Goal: Information Seeking & Learning: Find specific fact

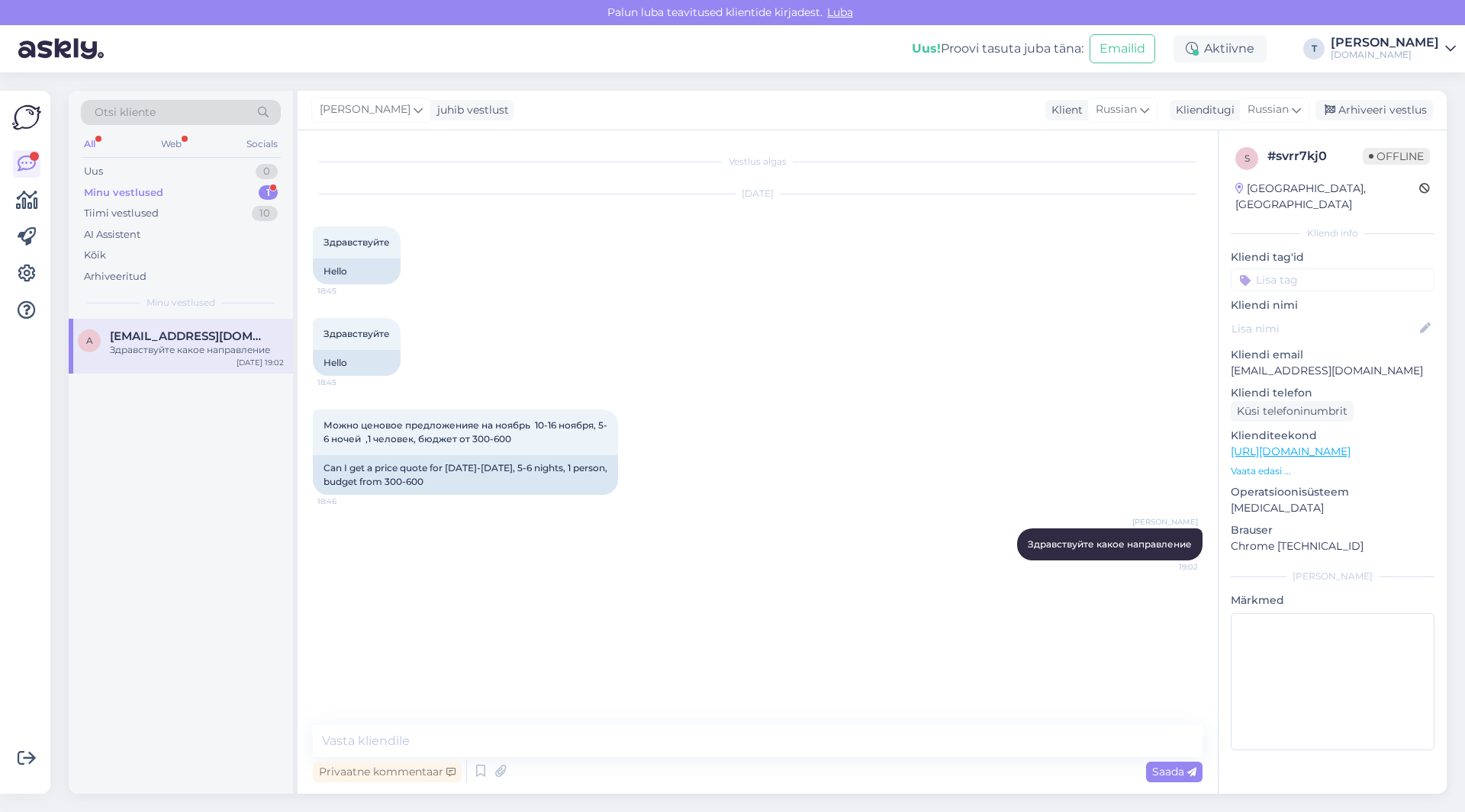
click at [154, 193] on div "Minu vestlused" at bounding box center [123, 193] width 80 height 16
click at [203, 361] on div "a [EMAIL_ADDRESS][DOMAIN_NAME] Здравствуйте какое направление [DATE] 19:02" at bounding box center [181, 347] width 224 height 55
drag, startPoint x: 183, startPoint y: 111, endPoint x: 166, endPoint y: 108, distance: 17.3
click at [166, 108] on div "Otsi kliente" at bounding box center [181, 113] width 200 height 26
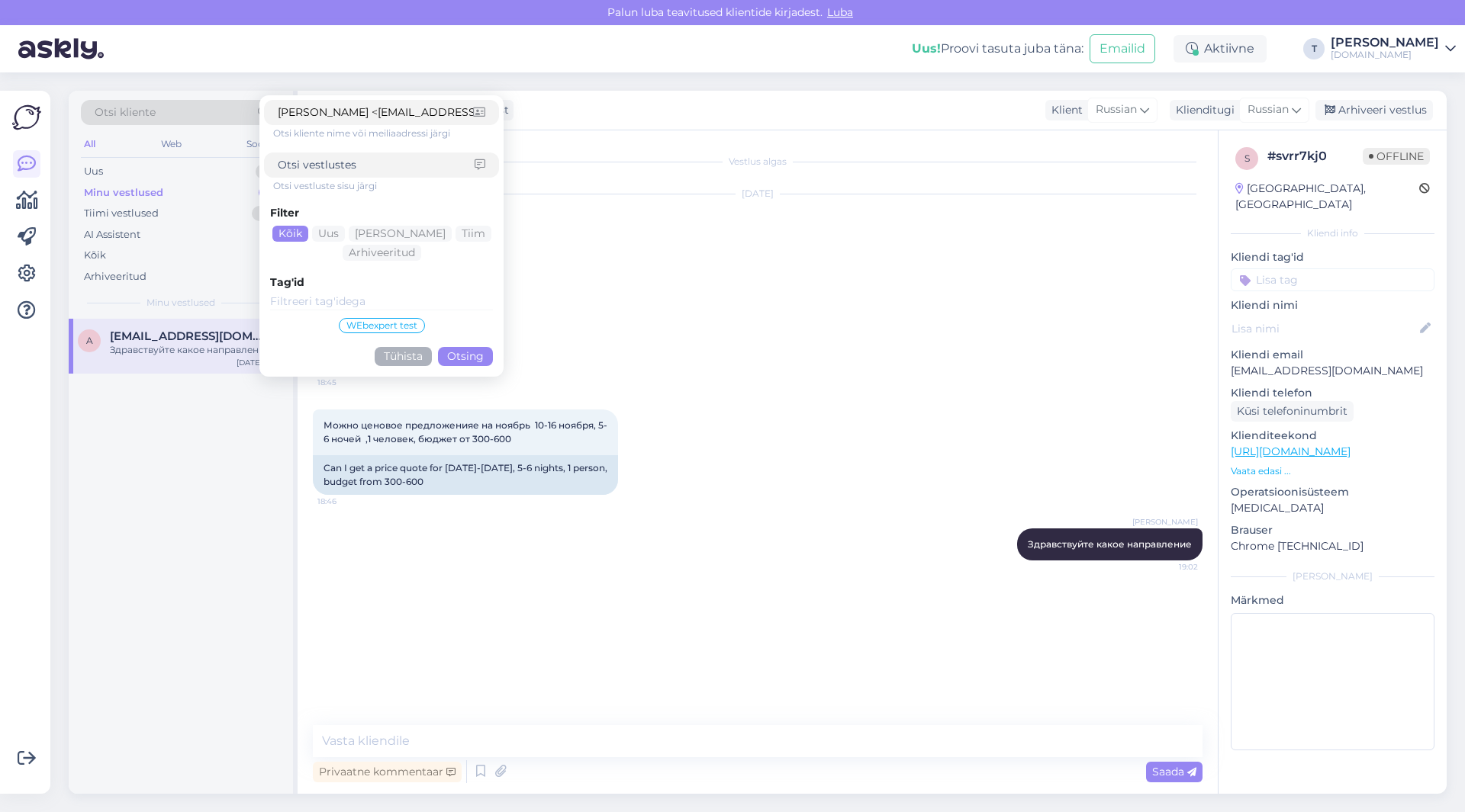
drag, startPoint x: 337, startPoint y: 110, endPoint x: 250, endPoint y: 109, distance: 87.0
click at [250, 109] on div "Otsi kliente [PERSON_NAME] <[EMAIL_ADDRESS][DOMAIN_NAME]> Otsi kliente nime või…" at bounding box center [181, 117] width 200 height 34
click at [416, 112] on input "[EMAIL_ADDRESS][DOMAIN_NAME]>" at bounding box center [375, 112] width 195 height 16
type input "[EMAIL_ADDRESS][DOMAIN_NAME]"
click at [463, 357] on button "Otsing" at bounding box center [465, 356] width 55 height 19
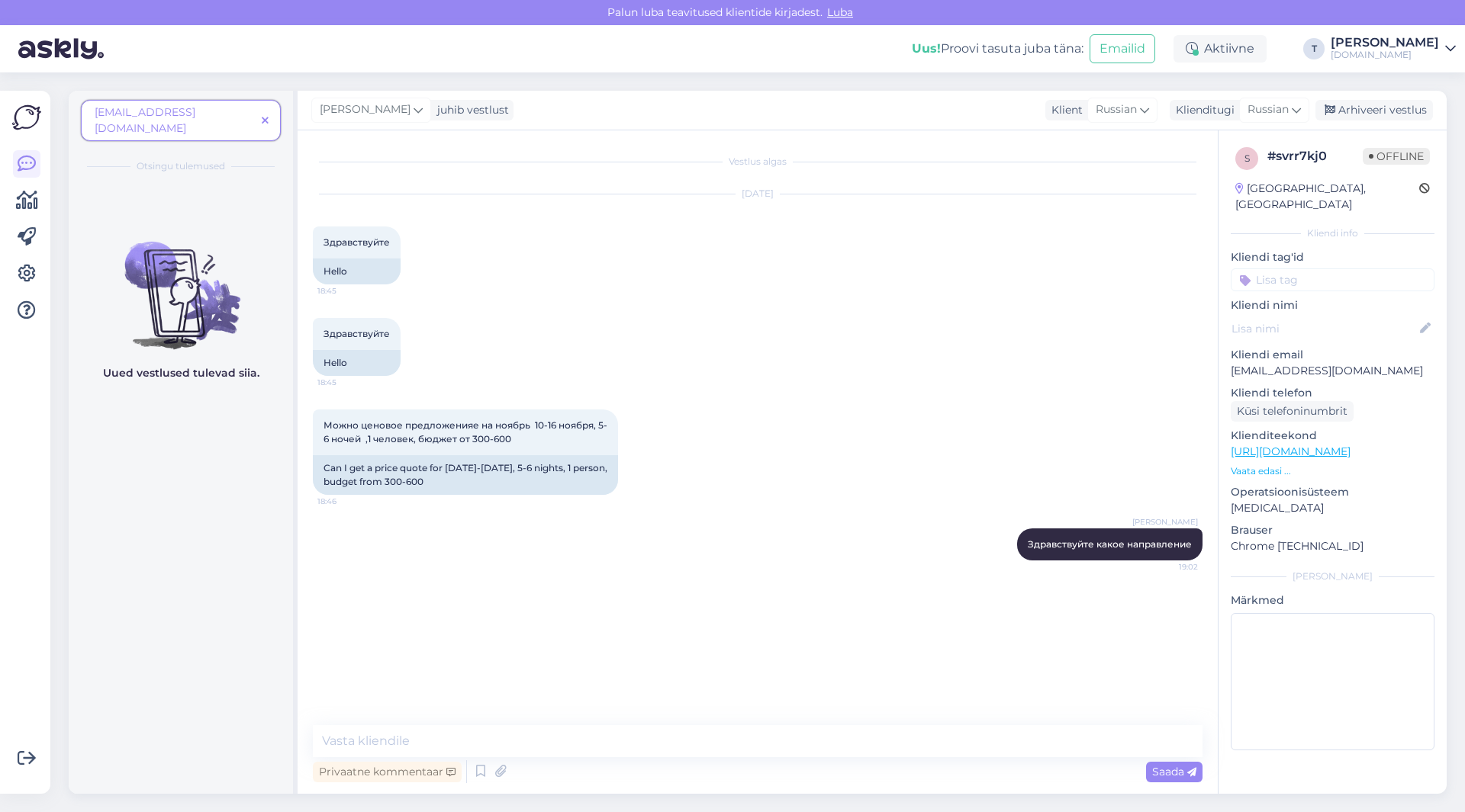
click at [195, 110] on span "[EMAIL_ADDRESS][DOMAIN_NAME]" at bounding box center [144, 120] width 101 height 29
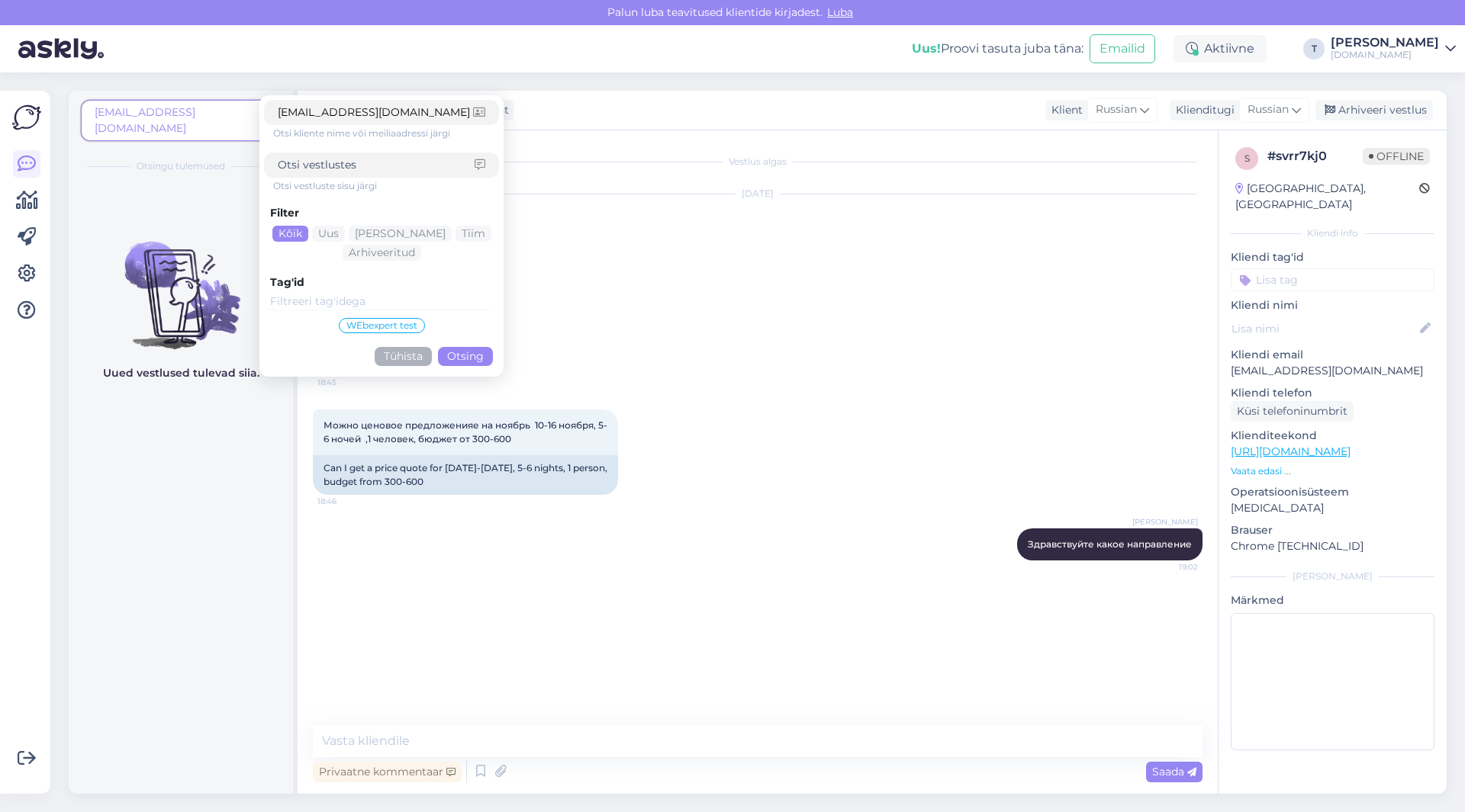
drag, startPoint x: 429, startPoint y: 112, endPoint x: 255, endPoint y: 105, distance: 174.1
click at [255, 105] on div "[EMAIL_ADDRESS][DOMAIN_NAME] [EMAIL_ADDRESS][DOMAIN_NAME] Otsi kliente nime või…" at bounding box center [181, 125] width 200 height 50
click at [337, 166] on input at bounding box center [376, 165] width 196 height 16
paste input "[EMAIL_ADDRESS][DOMAIN_NAME]"
type input "[EMAIL_ADDRESS][DOMAIN_NAME]"
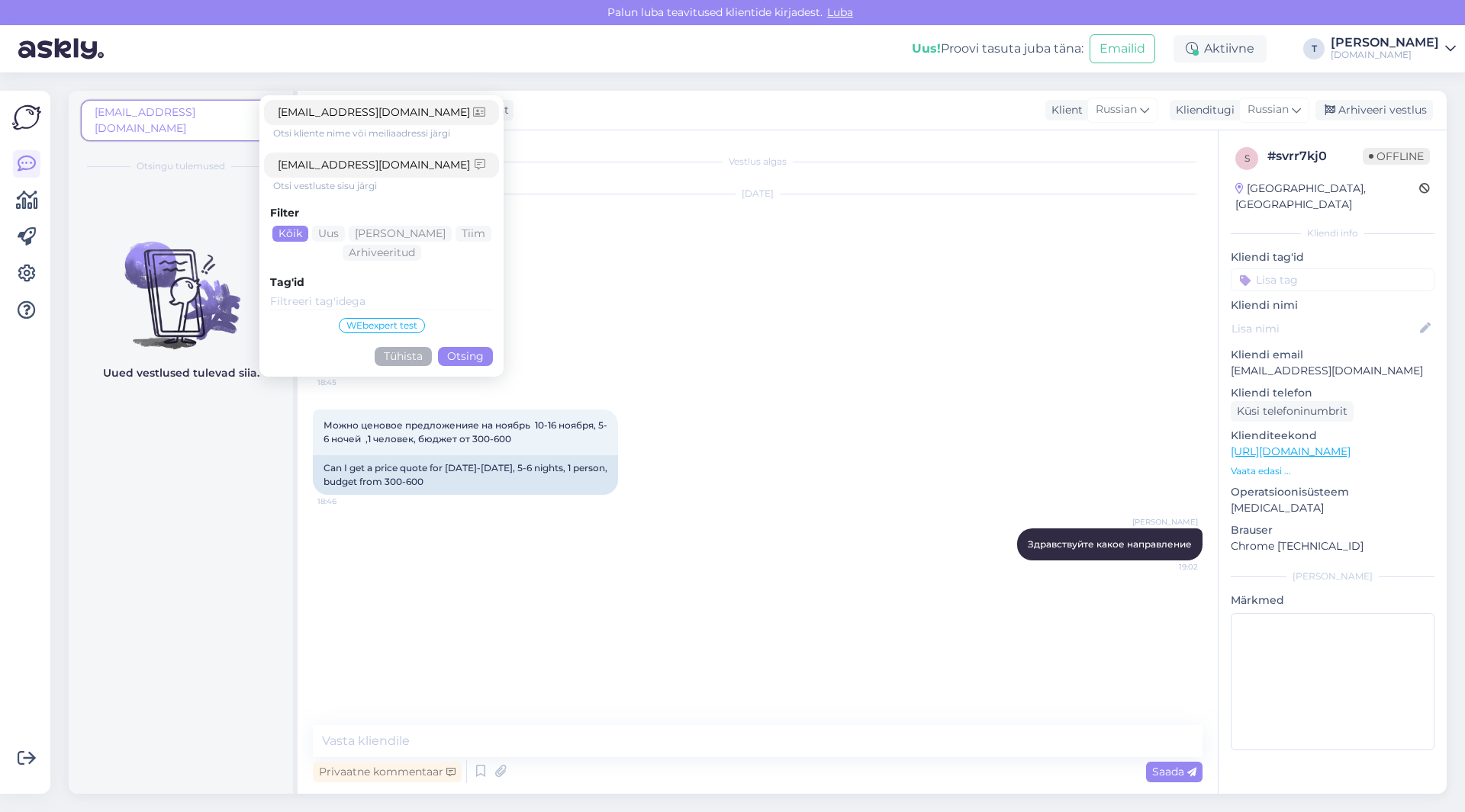
drag, startPoint x: 426, startPoint y: 111, endPoint x: 136, endPoint y: 101, distance: 290.2
click at [136, 101] on div "[EMAIL_ADDRESS][DOMAIN_NAME] [EMAIL_ADDRESS][DOMAIN_NAME] Otsi kliente nime või…" at bounding box center [181, 125] width 200 height 50
click at [473, 354] on button "Otsing" at bounding box center [465, 356] width 55 height 19
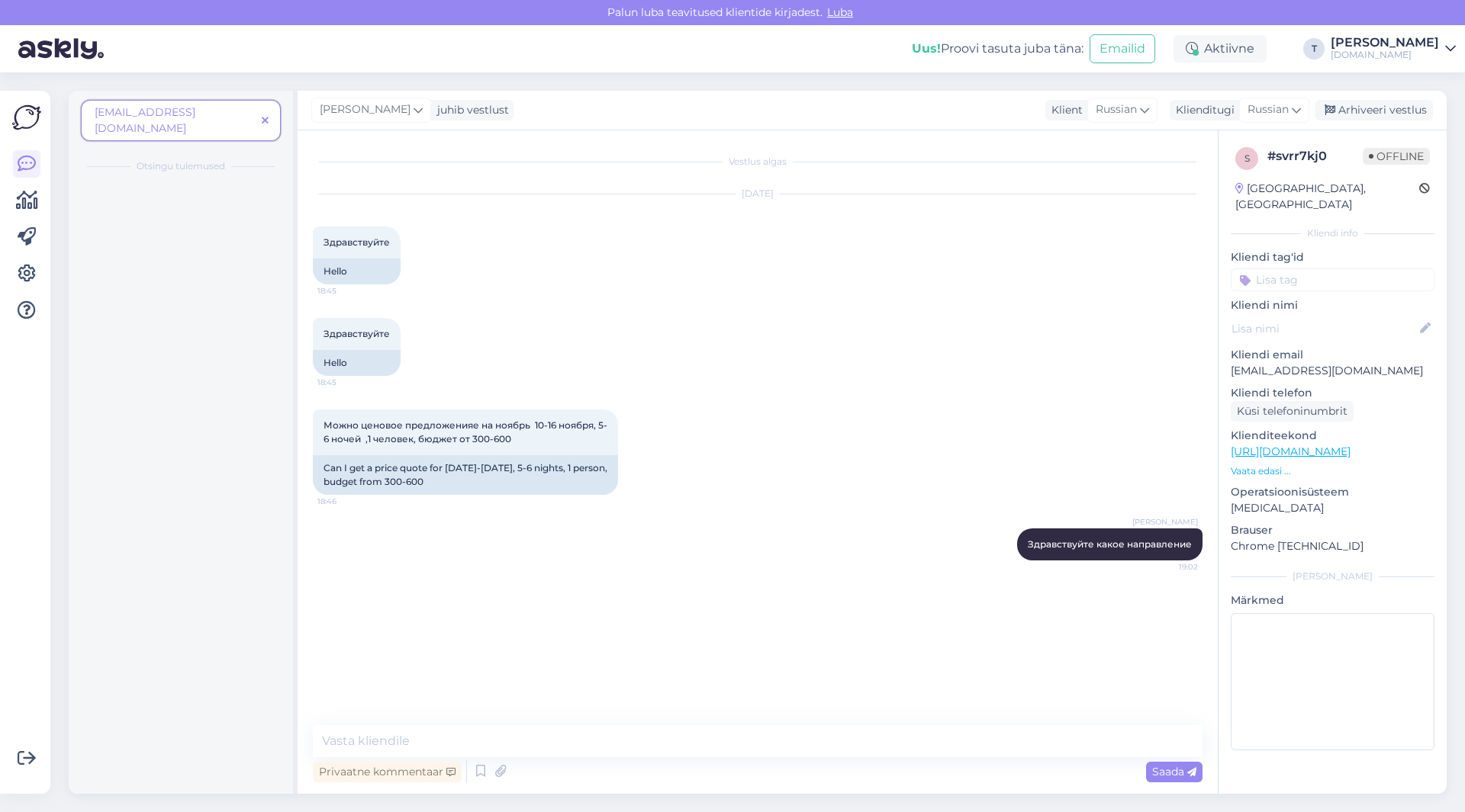
click at [263, 116] on icon at bounding box center [264, 121] width 7 height 11
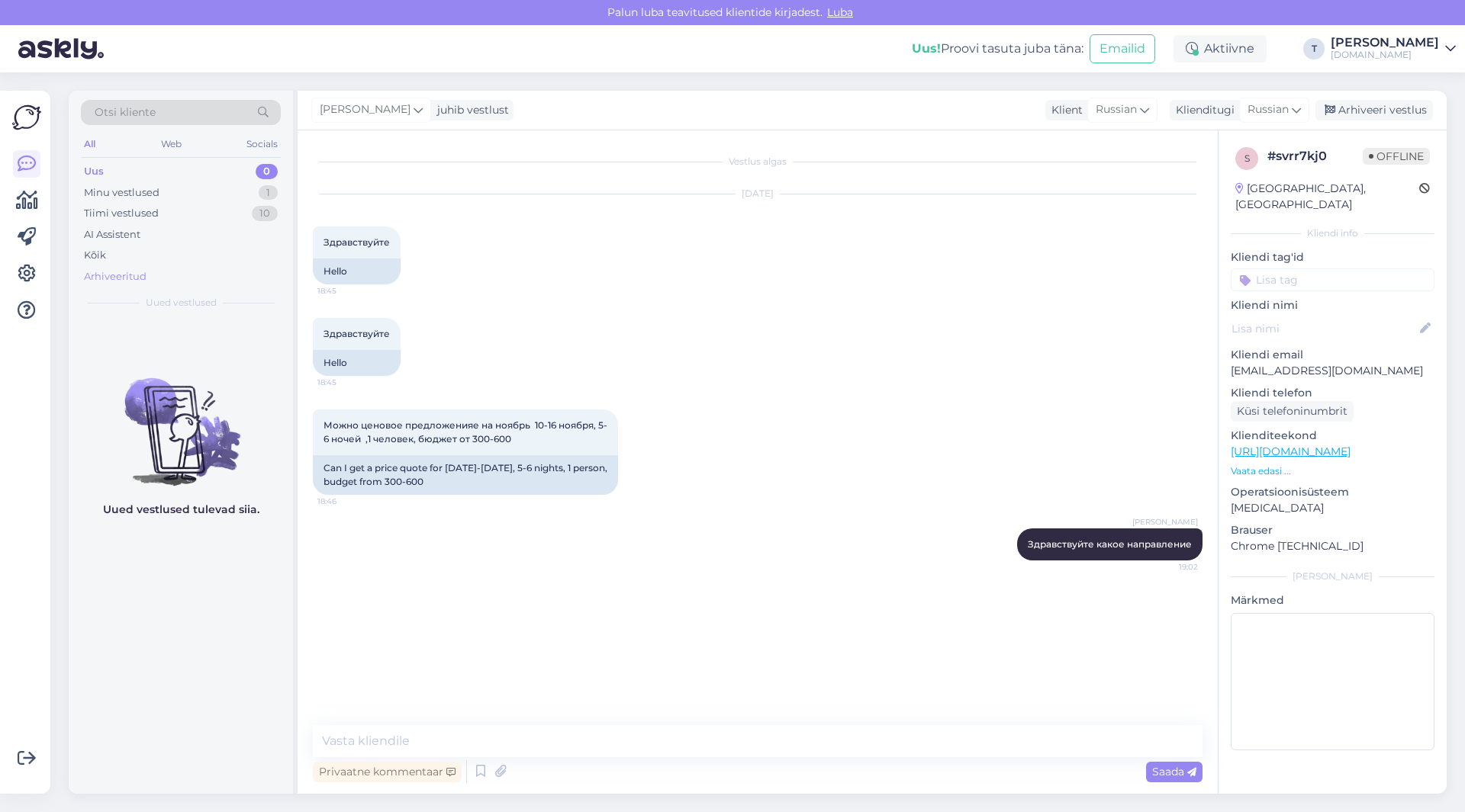
click at [109, 272] on div "Arhiveeritud" at bounding box center [115, 277] width 63 height 16
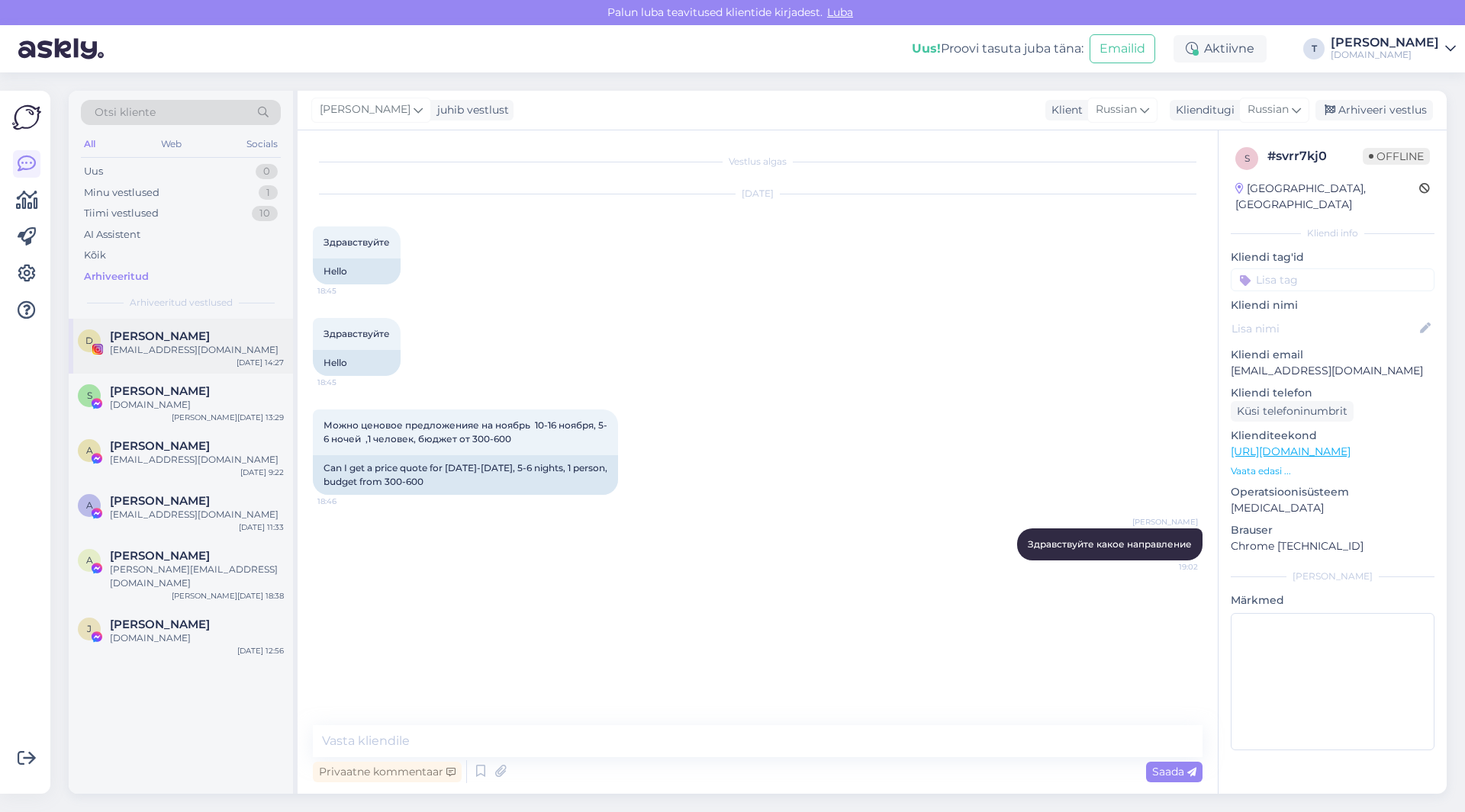
click at [173, 354] on div "[EMAIL_ADDRESS][DOMAIN_NAME]" at bounding box center [196, 351] width 174 height 14
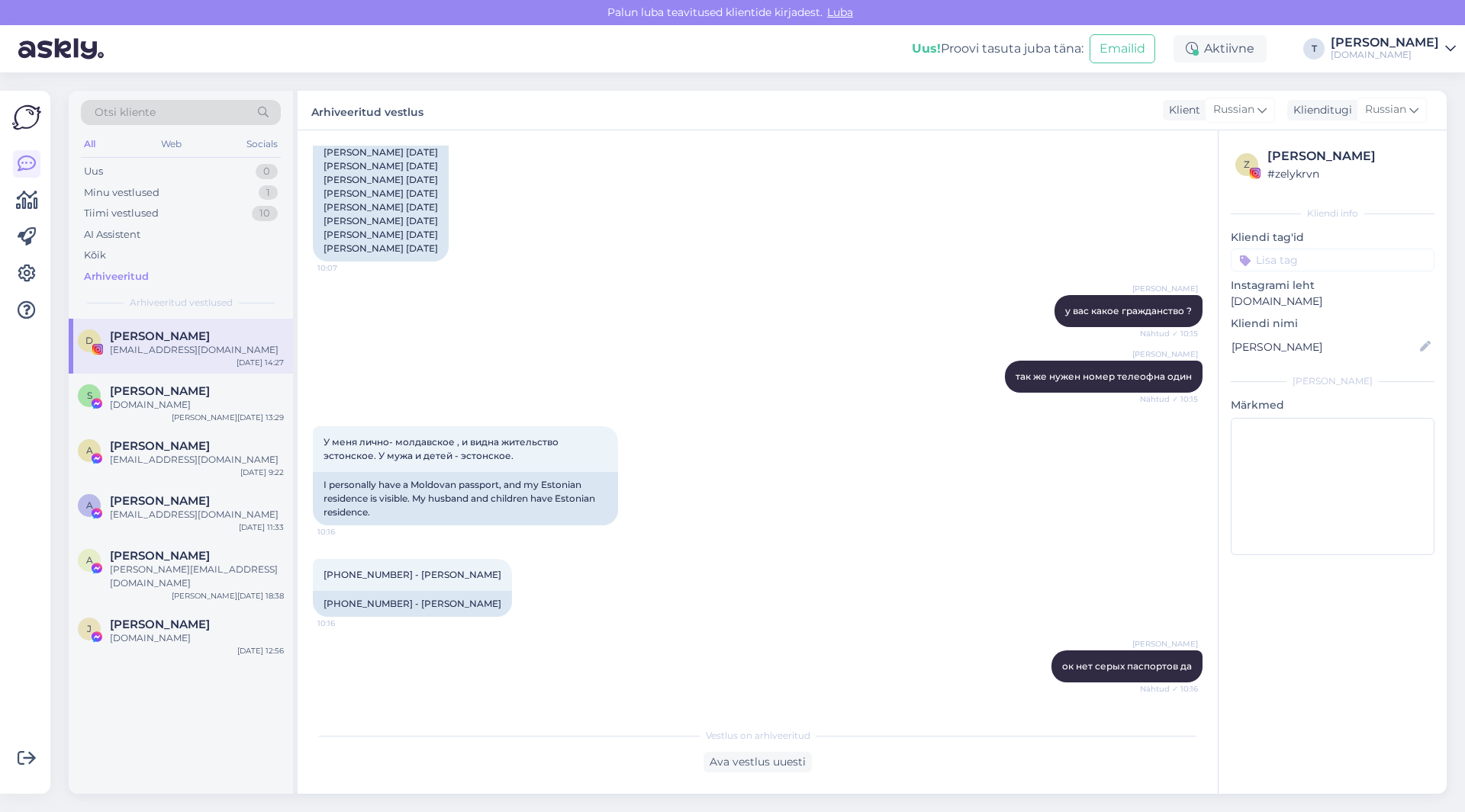
scroll to position [2060, 0]
